Goal: Information Seeking & Learning: Learn about a topic

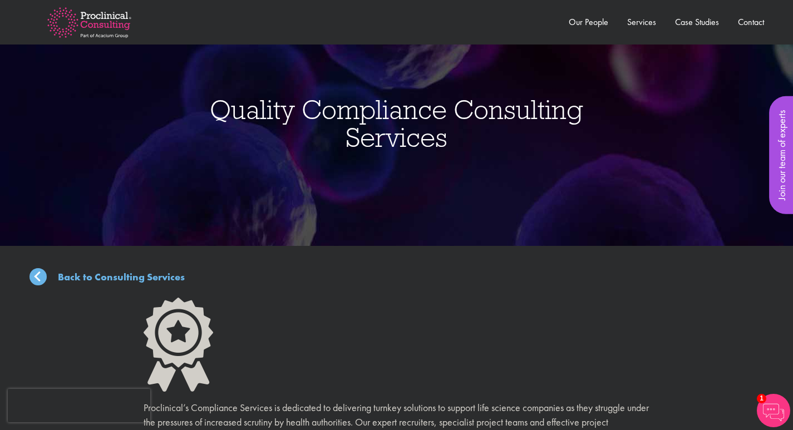
drag, startPoint x: 217, startPoint y: 104, endPoint x: 508, endPoint y: 141, distance: 292.7
click at [508, 141] on h1 "Quality Compliance Consulting Services" at bounding box center [396, 123] width 405 height 55
copy span "Quality Compliance Consulting Services"
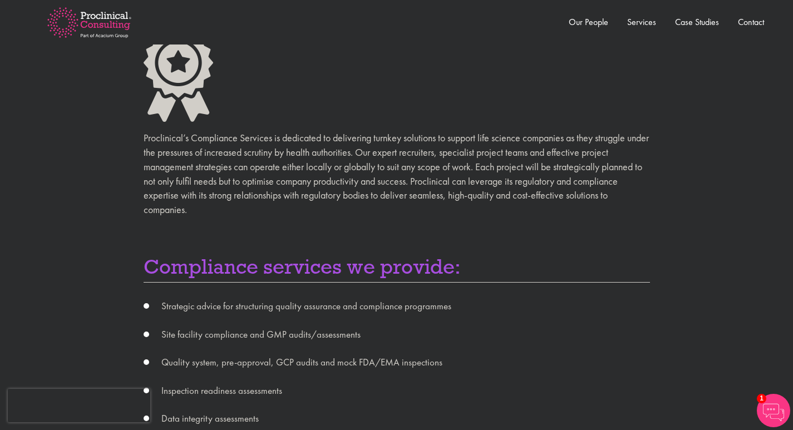
scroll to position [278, 0]
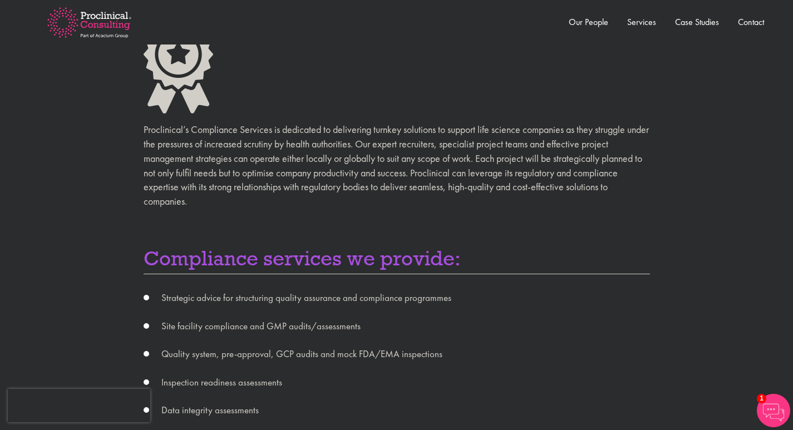
click at [424, 184] on p "Proclinical’s Compliance Services is dedicated to delivering turnkey solutions …" at bounding box center [397, 165] width 506 height 86
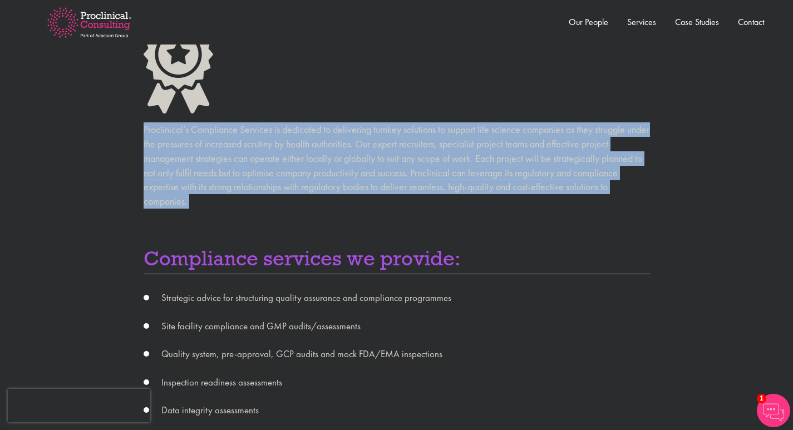
click at [424, 184] on p "Proclinical’s Compliance Services is dedicated to delivering turnkey solutions …" at bounding box center [397, 165] width 506 height 86
click at [478, 196] on p "Proclinical’s Compliance Services is dedicated to delivering turnkey solutions …" at bounding box center [397, 165] width 506 height 86
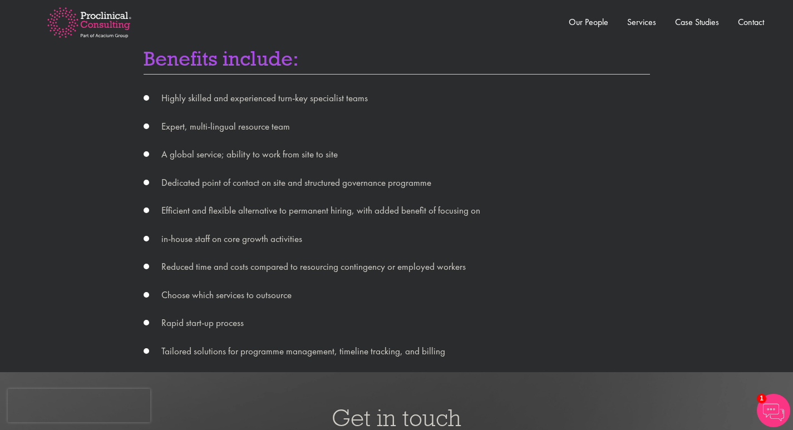
scroll to position [890, 0]
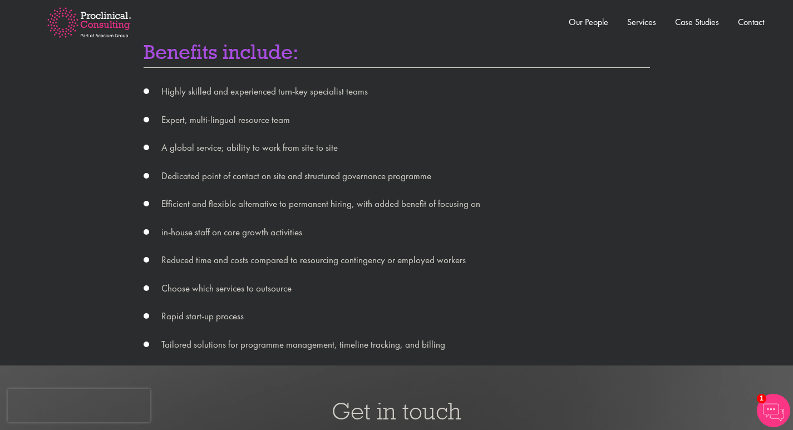
click at [224, 95] on li "Highly skilled and experienced turn-key specialist teams" at bounding box center [397, 92] width 506 height 14
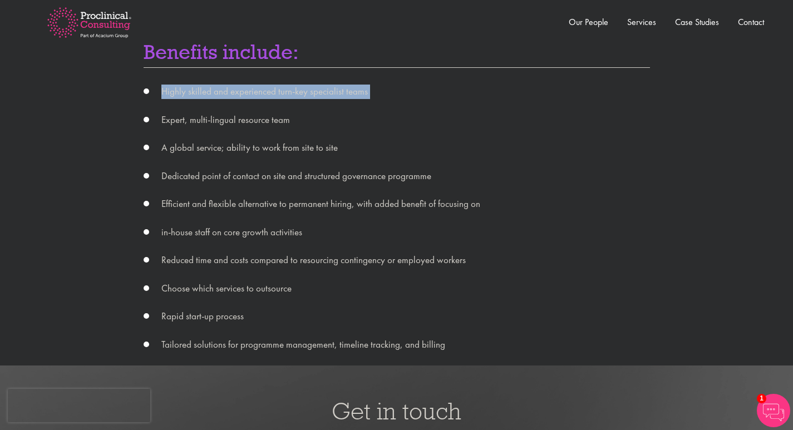
click at [225, 95] on li "Highly skilled and experienced turn-key specialist teams" at bounding box center [397, 92] width 506 height 14
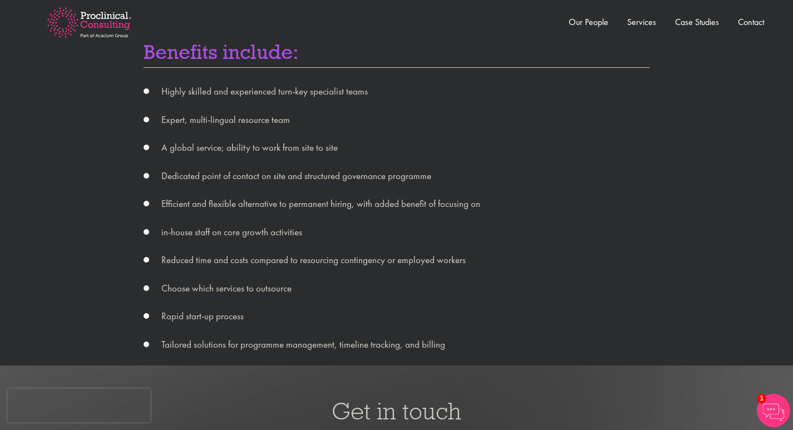
click at [427, 169] on li "Dedicated point of contact on site and structured governance programme" at bounding box center [397, 176] width 506 height 14
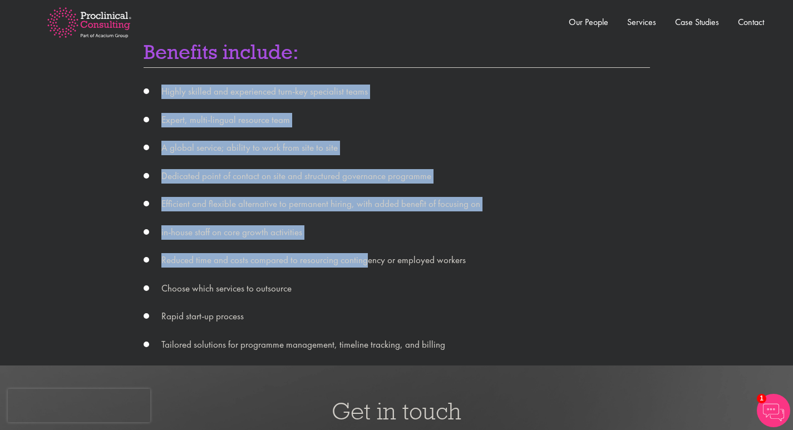
drag, startPoint x: 162, startPoint y: 94, endPoint x: 365, endPoint y: 244, distance: 252.2
click at [365, 244] on ul "Highly skilled and experienced turn-key specialist teams Expert, multi-lingual …" at bounding box center [397, 218] width 506 height 267
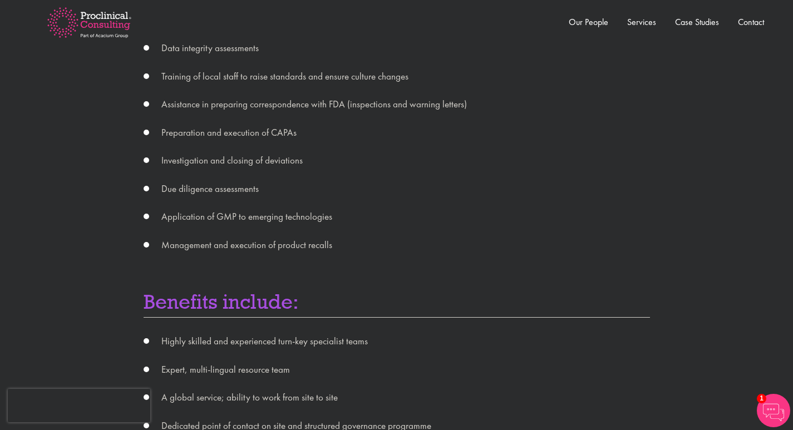
scroll to position [632, 0]
